Goal: Task Accomplishment & Management: Manage account settings

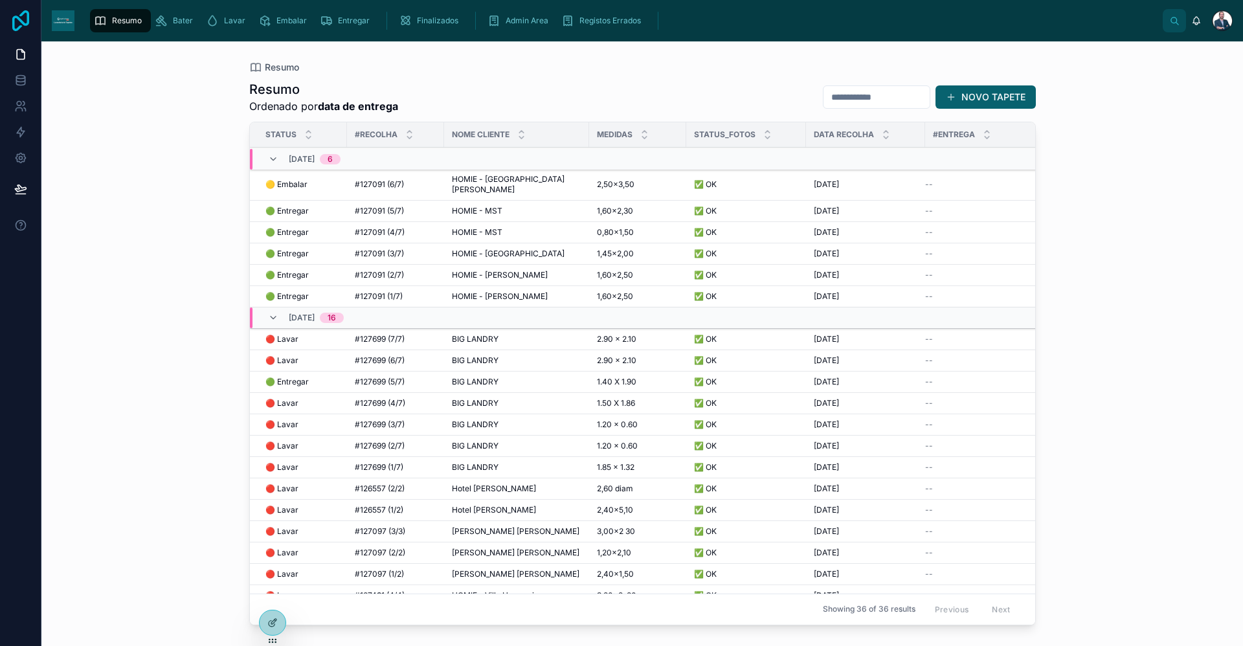
drag, startPoint x: 0, startPoint y: 22, endPoint x: 11, endPoint y: 21, distance: 11.1
click at [1, 22] on link at bounding box center [20, 20] width 41 height 41
click at [11, 21] on icon at bounding box center [21, 20] width 26 height 21
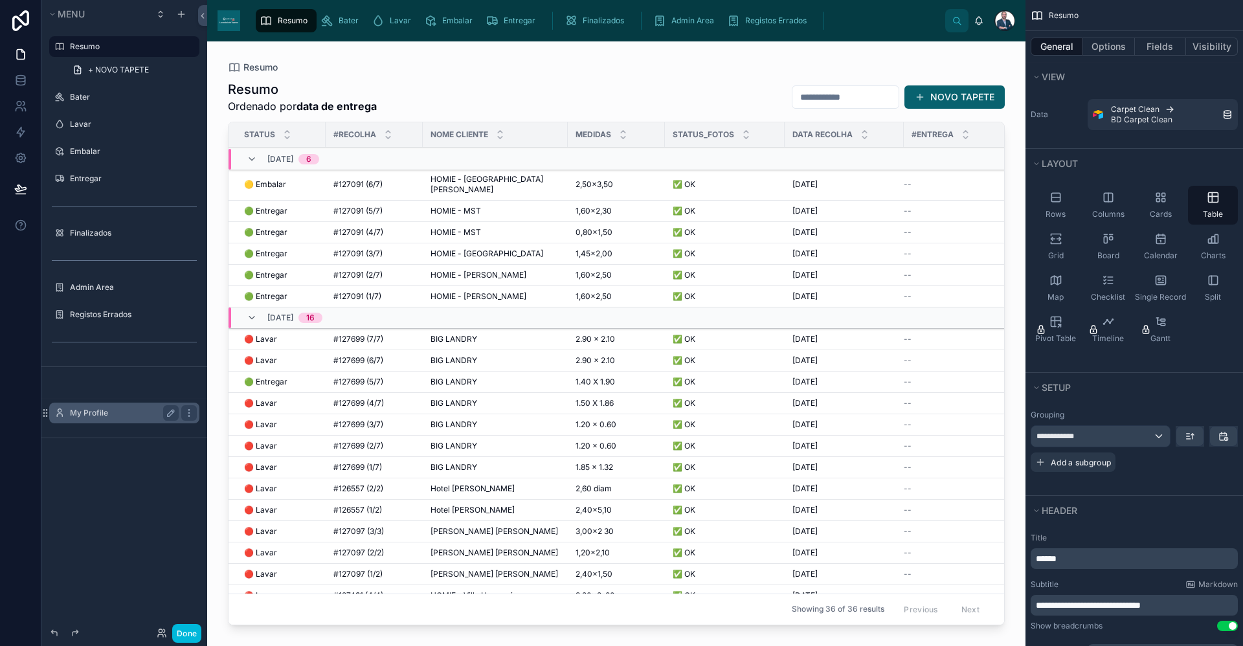
click at [80, 416] on label "My Profile" at bounding box center [122, 413] width 104 height 10
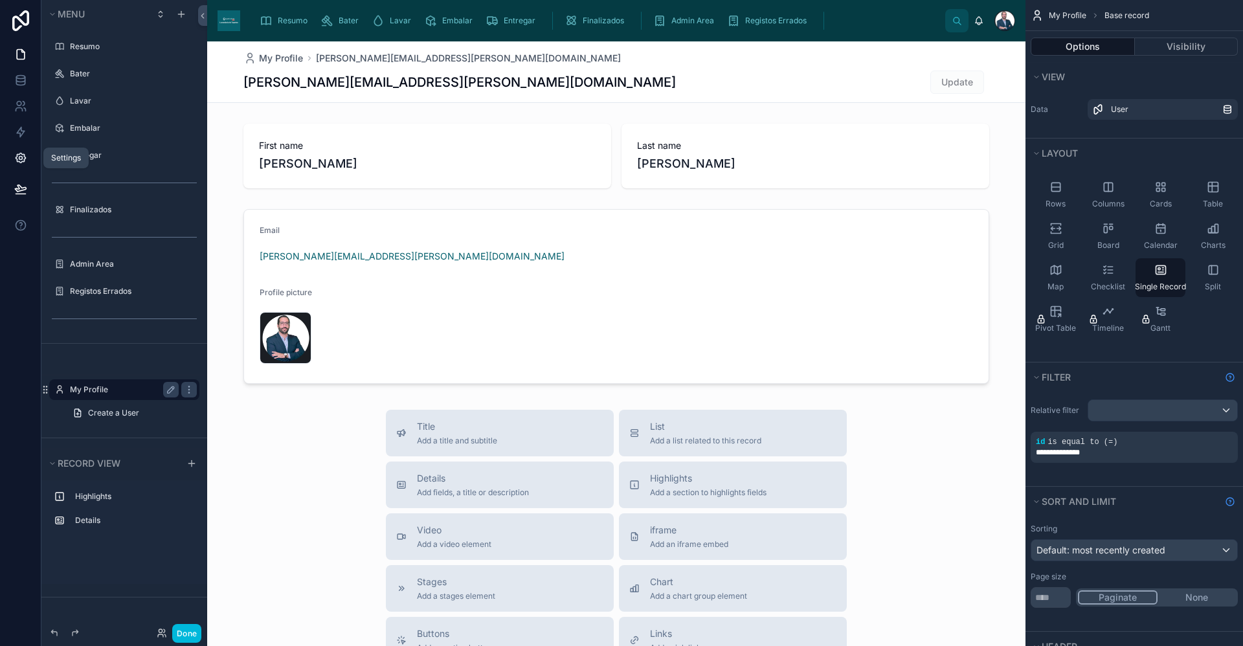
click at [30, 158] on link at bounding box center [20, 158] width 41 height 26
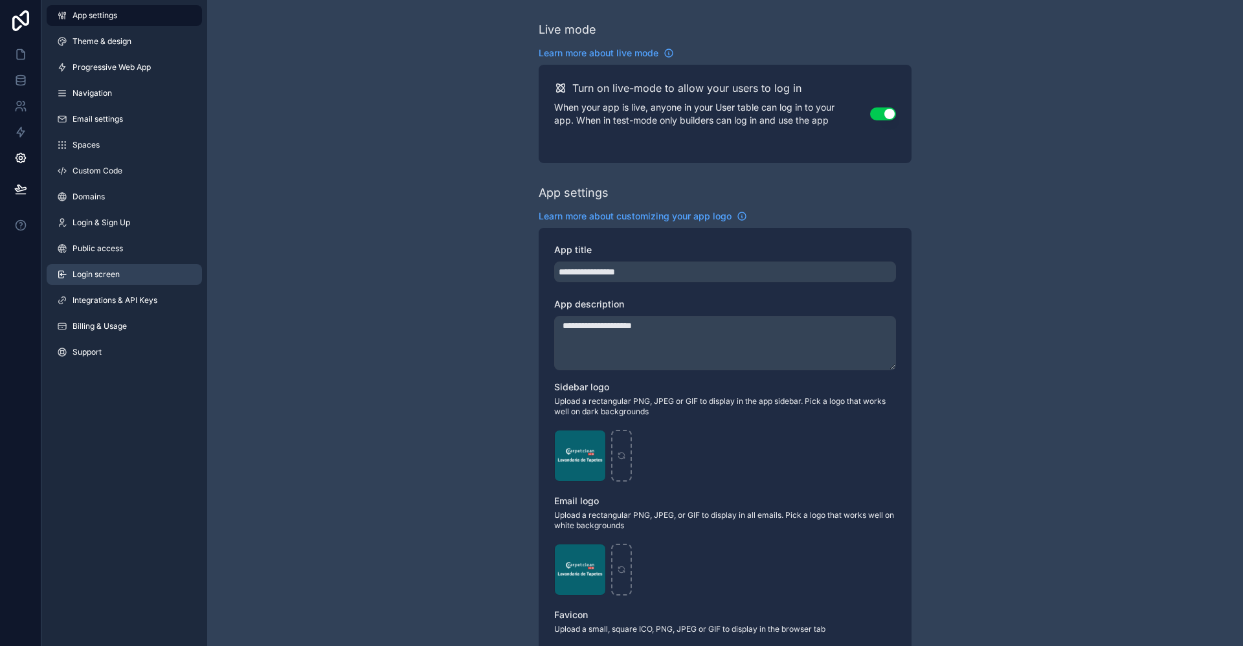
click at [100, 267] on link "Login screen" at bounding box center [124, 274] width 155 height 21
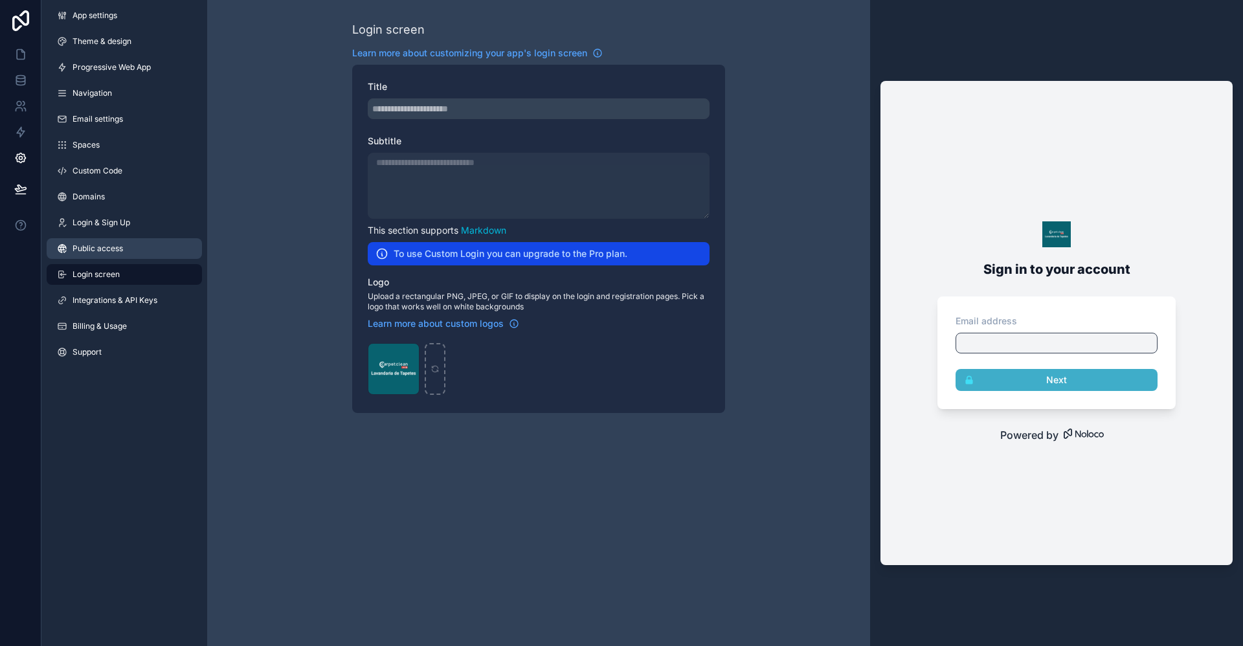
click at [109, 242] on link "Public access" at bounding box center [124, 248] width 155 height 21
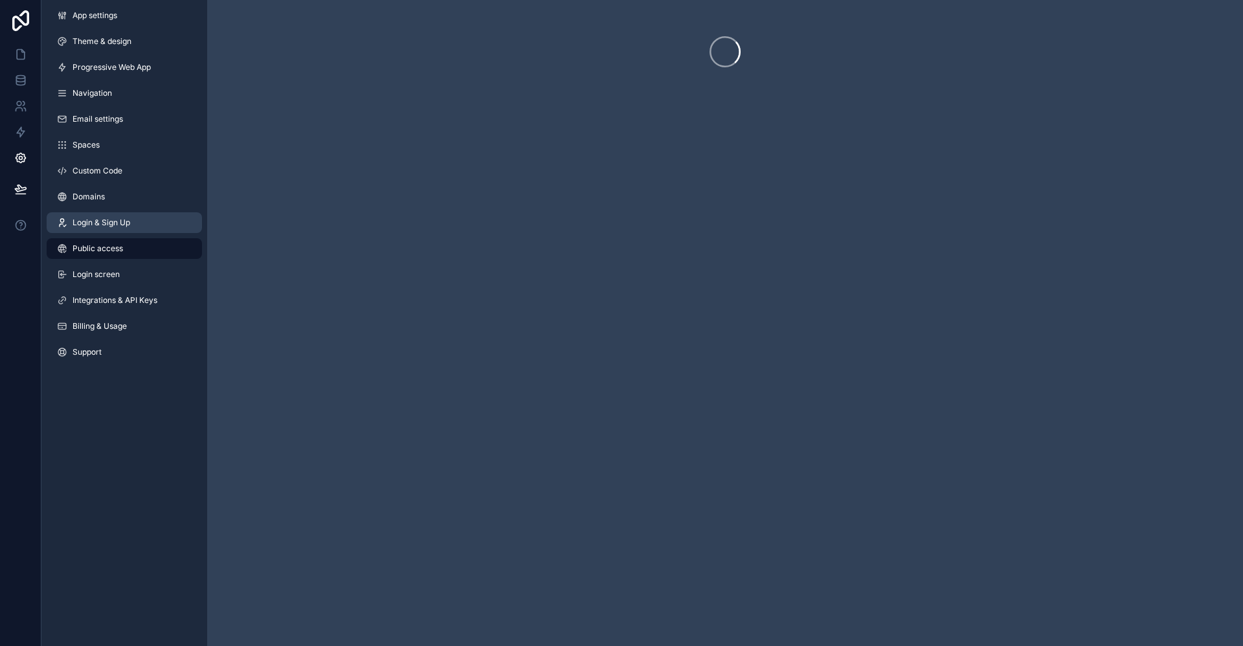
click at [109, 223] on span "Login & Sign Up" at bounding box center [101, 222] width 58 height 10
click at [108, 200] on link "Domains" at bounding box center [124, 196] width 155 height 21
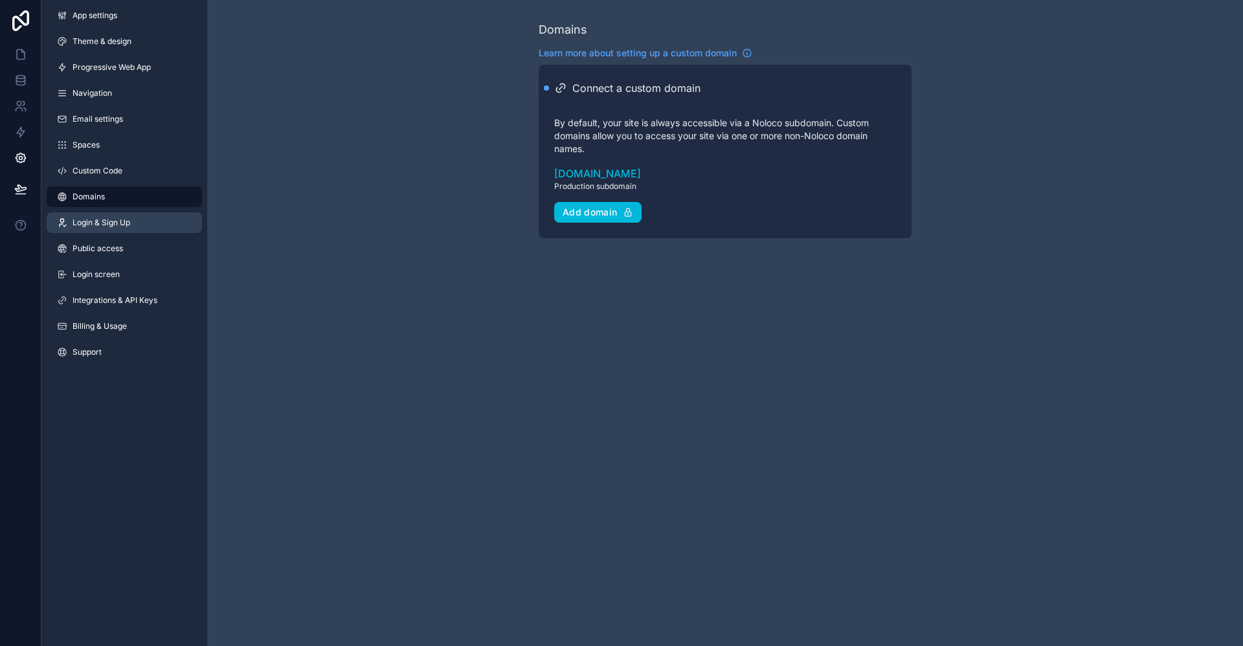
click at [112, 217] on span "Login & Sign Up" at bounding box center [101, 222] width 58 height 10
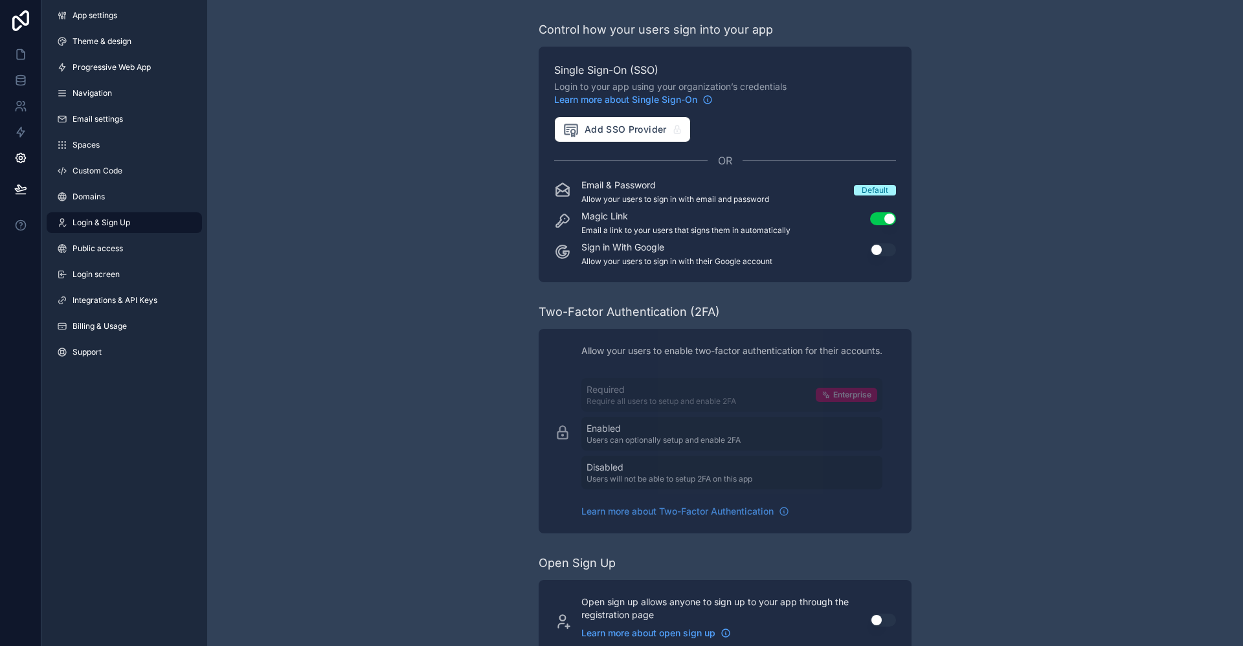
click at [885, 185] on div "Default" at bounding box center [874, 190] width 27 height 10
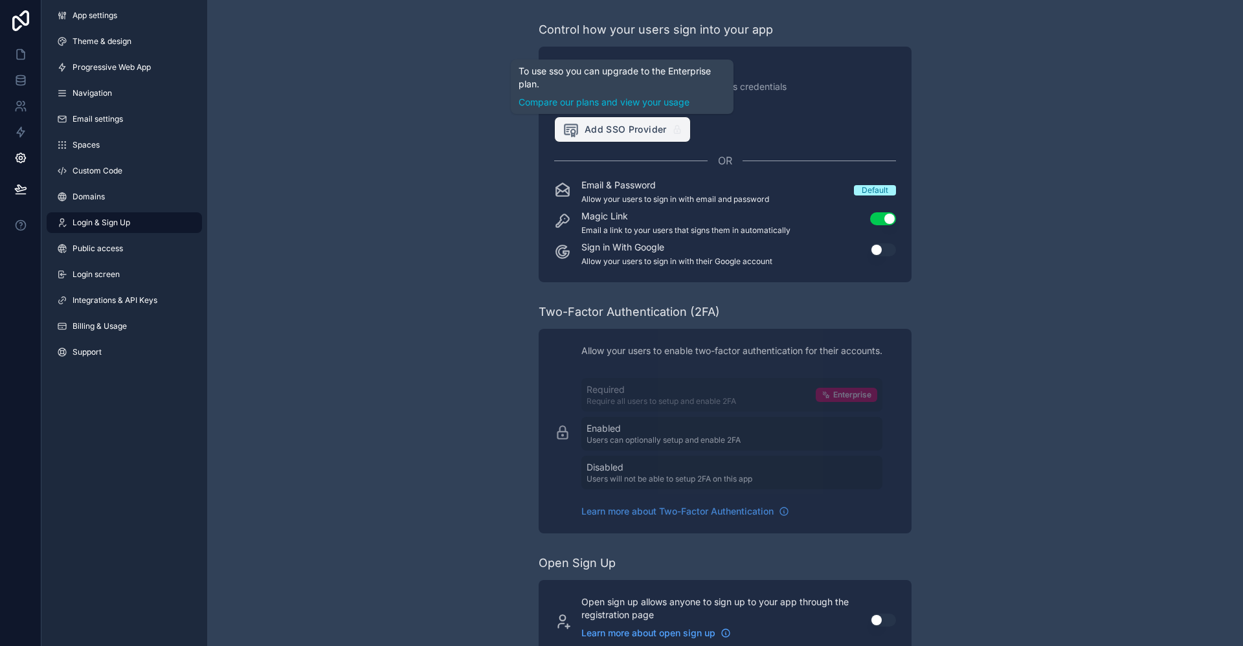
click at [584, 126] on span "Add SSO Provider" at bounding box center [614, 129] width 104 height 17
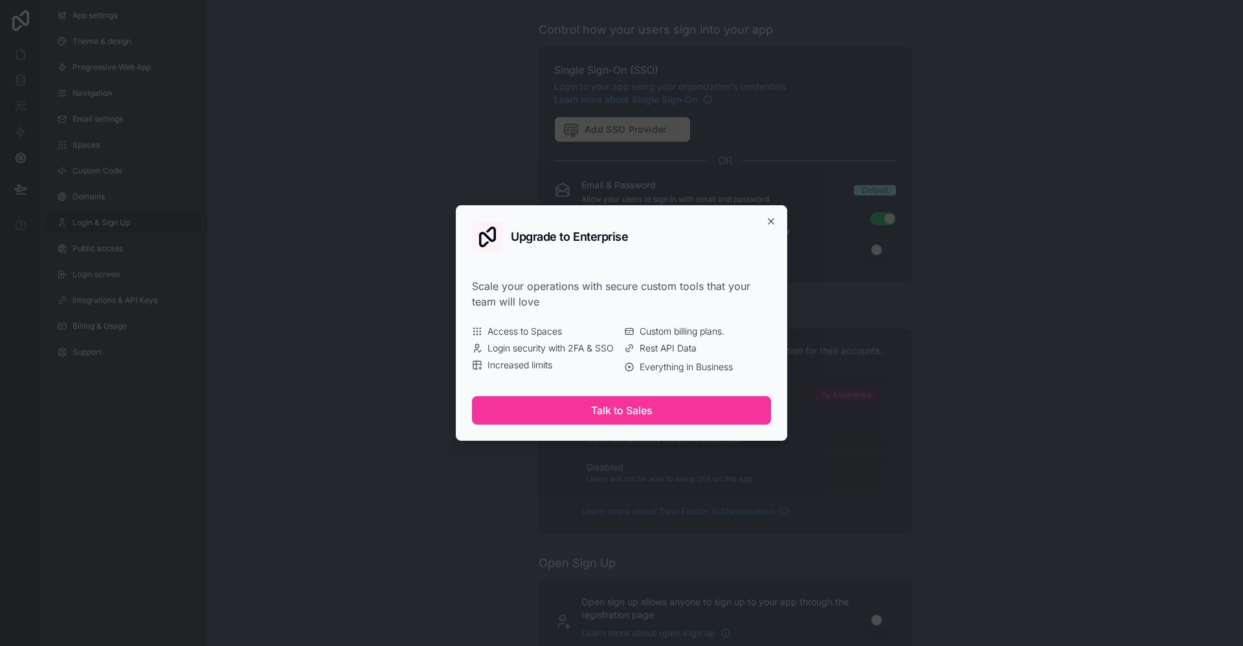
click at [775, 216] on div "Upgrade to Enterprise Scale your operations with secure custom tools that your …" at bounding box center [621, 323] width 331 height 236
click at [772, 221] on icon "button" at bounding box center [771, 221] width 10 height 10
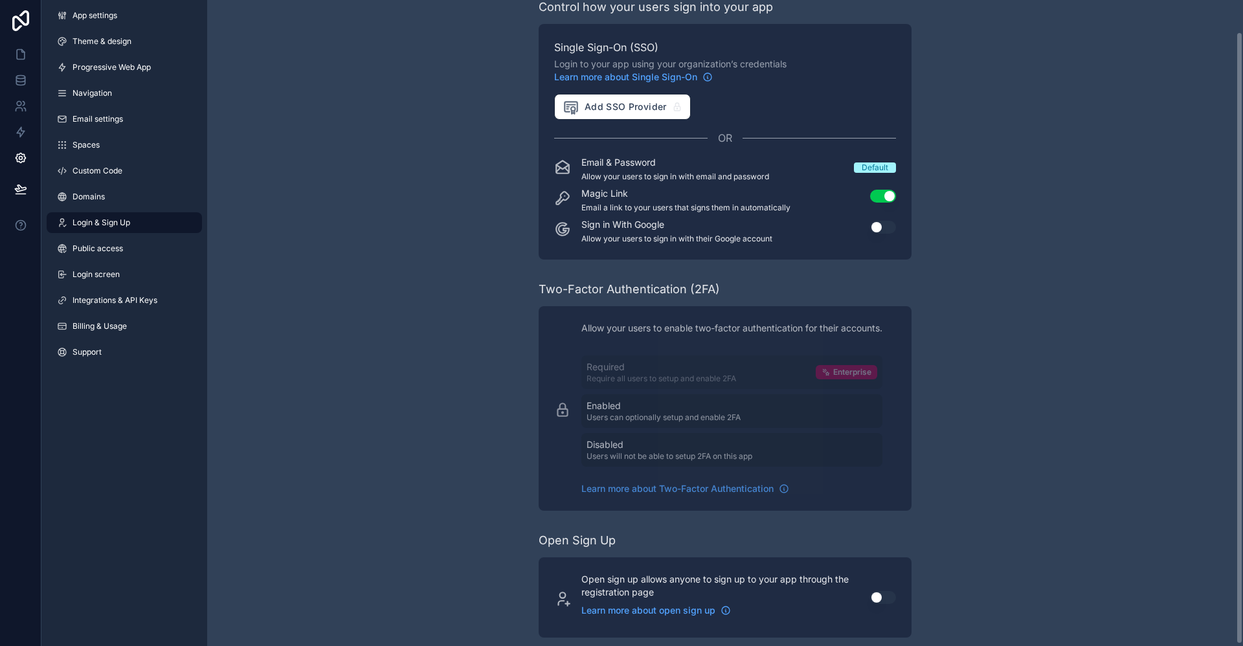
scroll to position [35, 0]
